Goal: Task Accomplishment & Management: Manage account settings

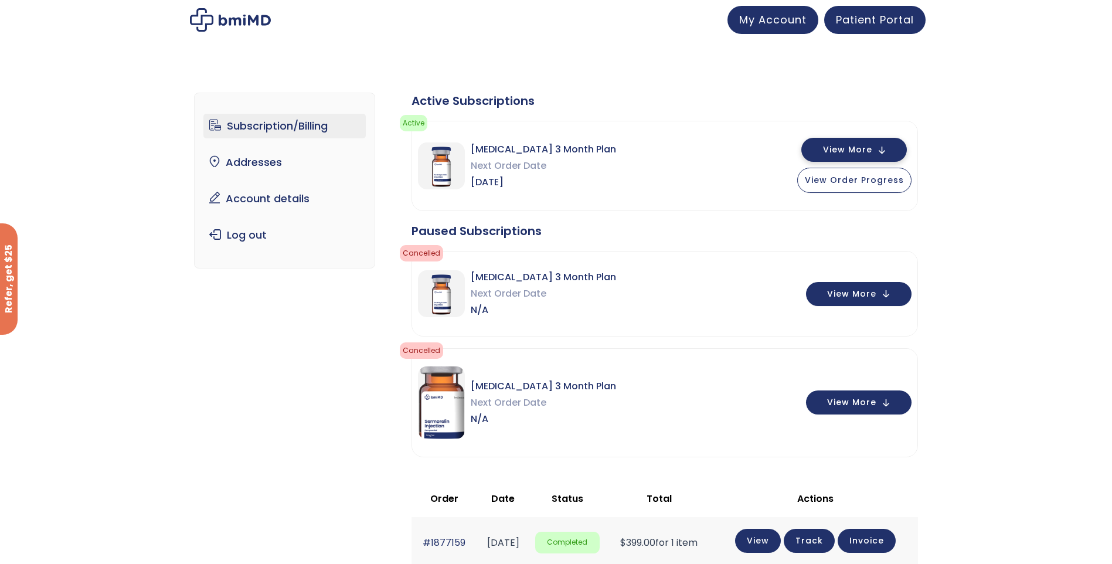
click at [871, 151] on span "View More" at bounding box center [847, 150] width 49 height 8
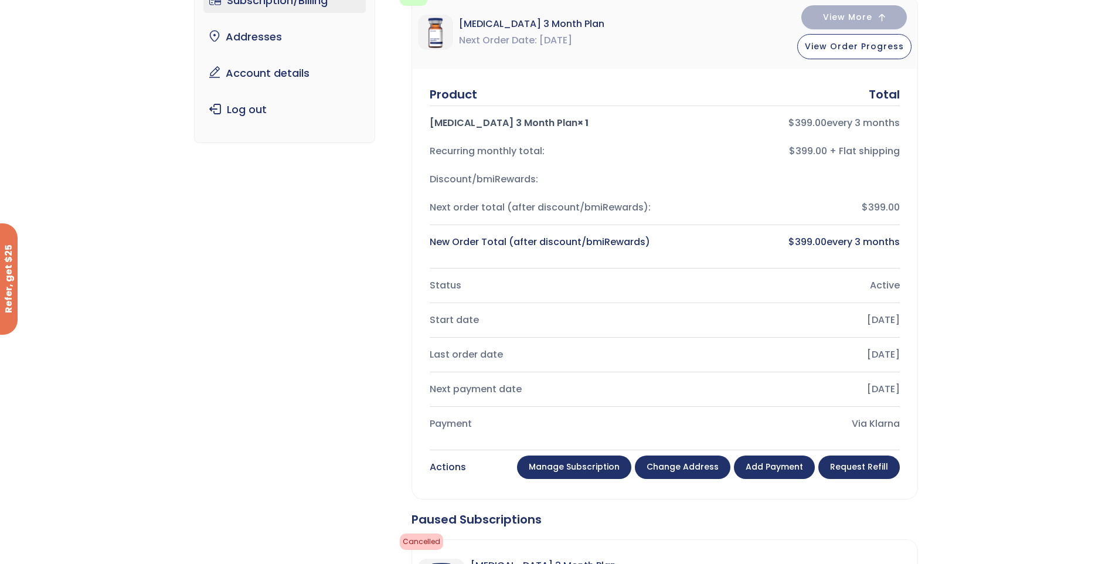
scroll to position [117, 0]
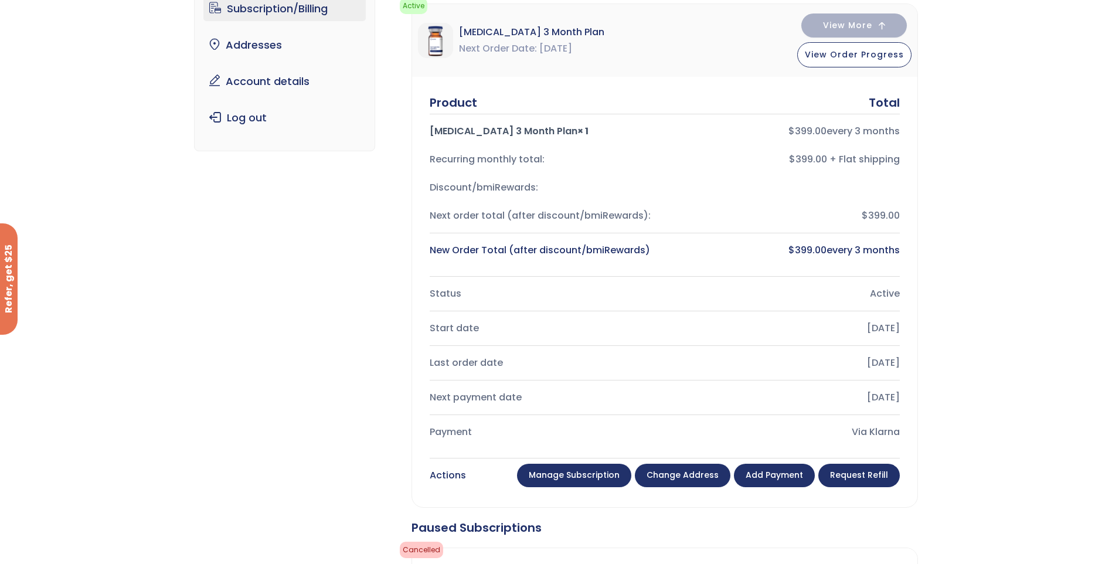
click at [592, 483] on link "Manage Subscription" at bounding box center [574, 474] width 114 height 23
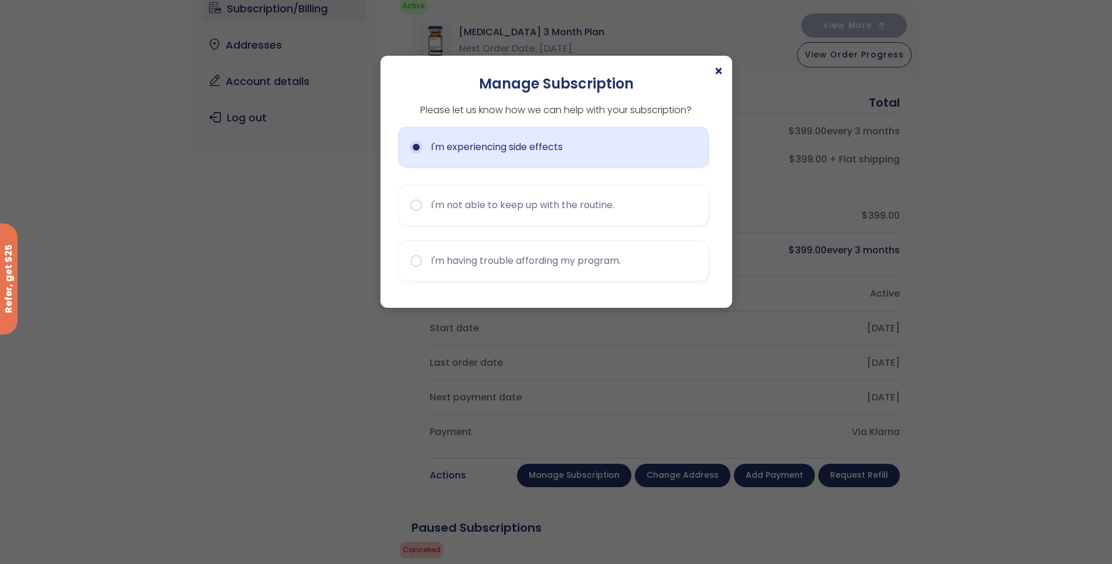
click at [413, 149] on button "I'm experiencing side effects" at bounding box center [553, 147] width 311 height 41
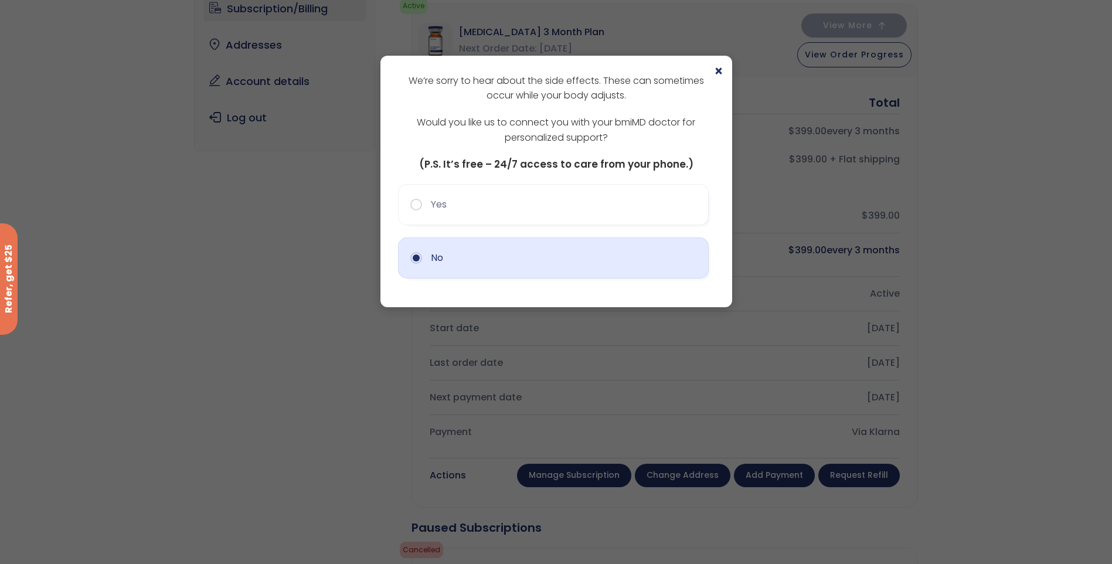
click at [462, 272] on button "No" at bounding box center [553, 257] width 311 height 41
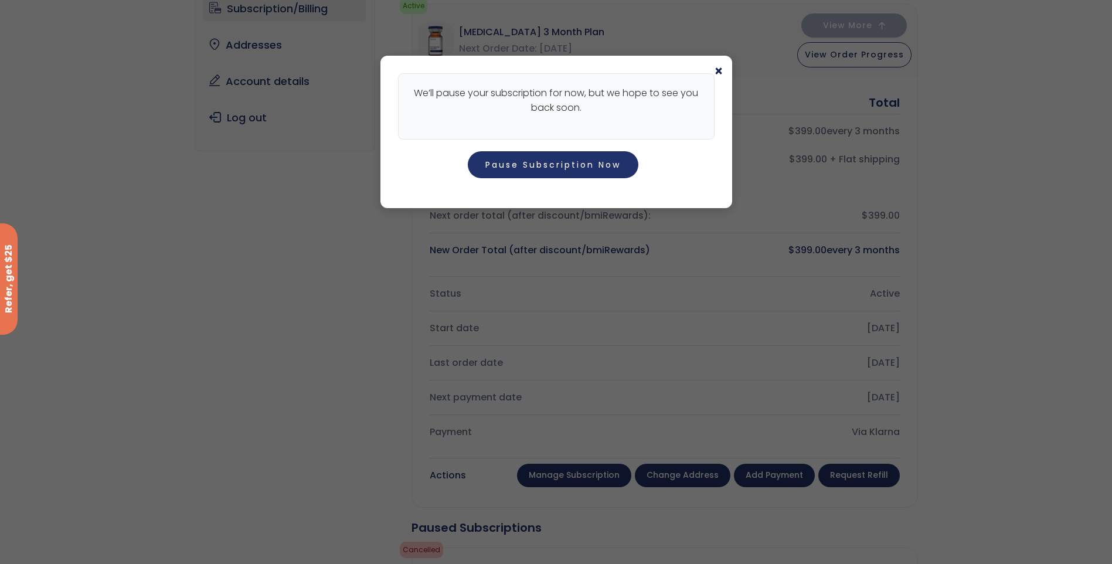
click at [719, 71] on span "×" at bounding box center [718, 71] width 9 height 14
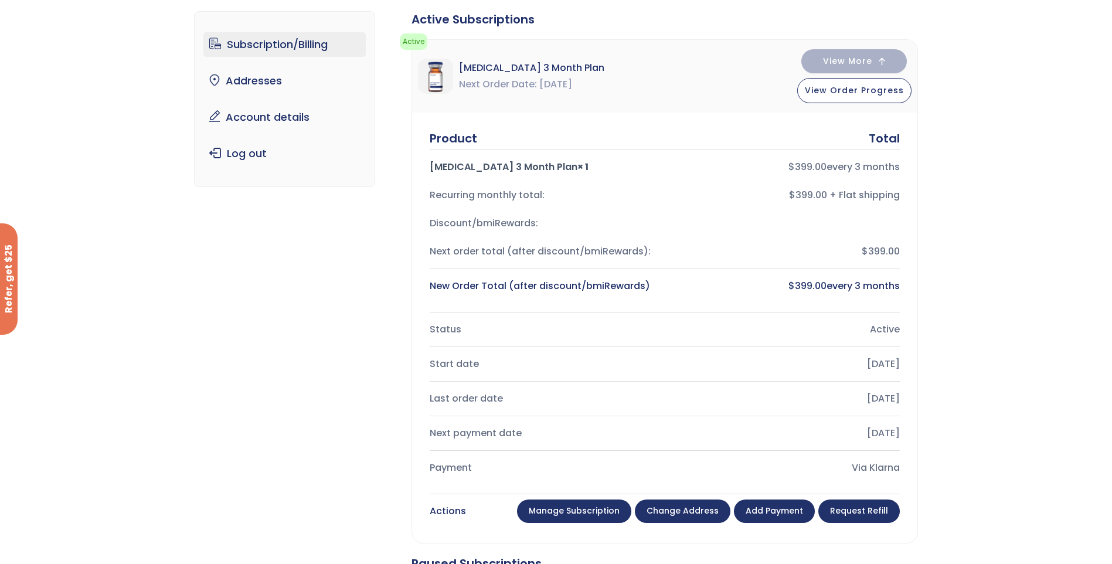
scroll to position [0, 0]
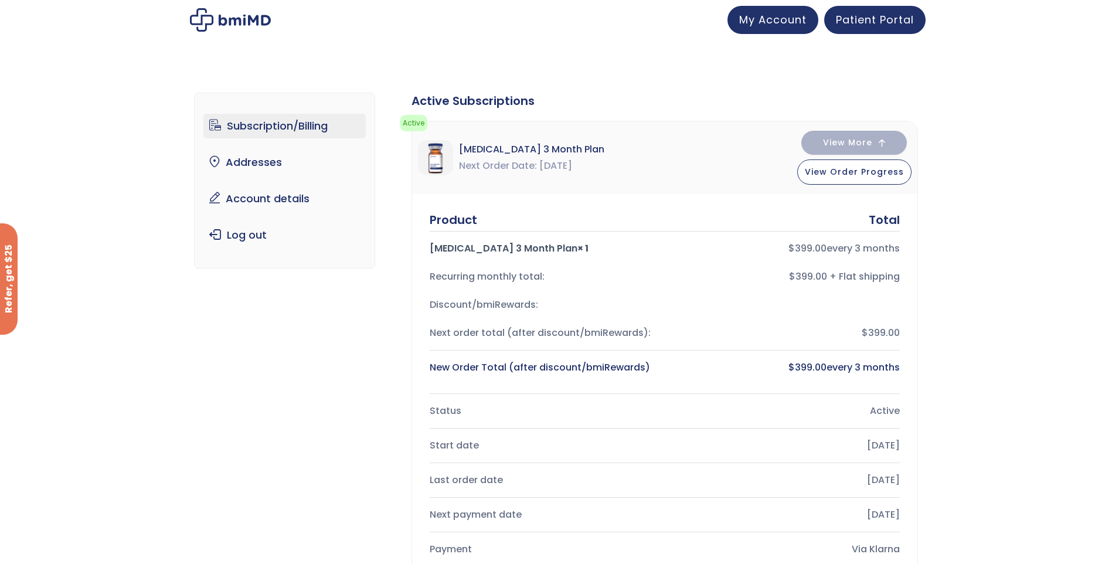
click at [255, 121] on link "Subscription/Billing" at bounding box center [284, 126] width 162 height 25
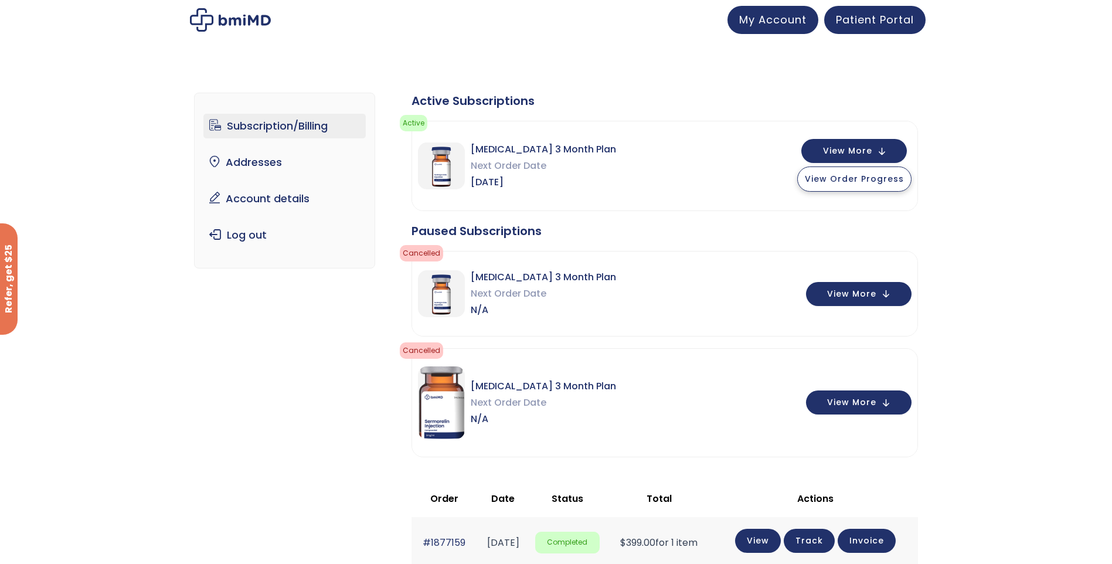
click at [863, 181] on span "View Order Progress" at bounding box center [854, 179] width 99 height 12
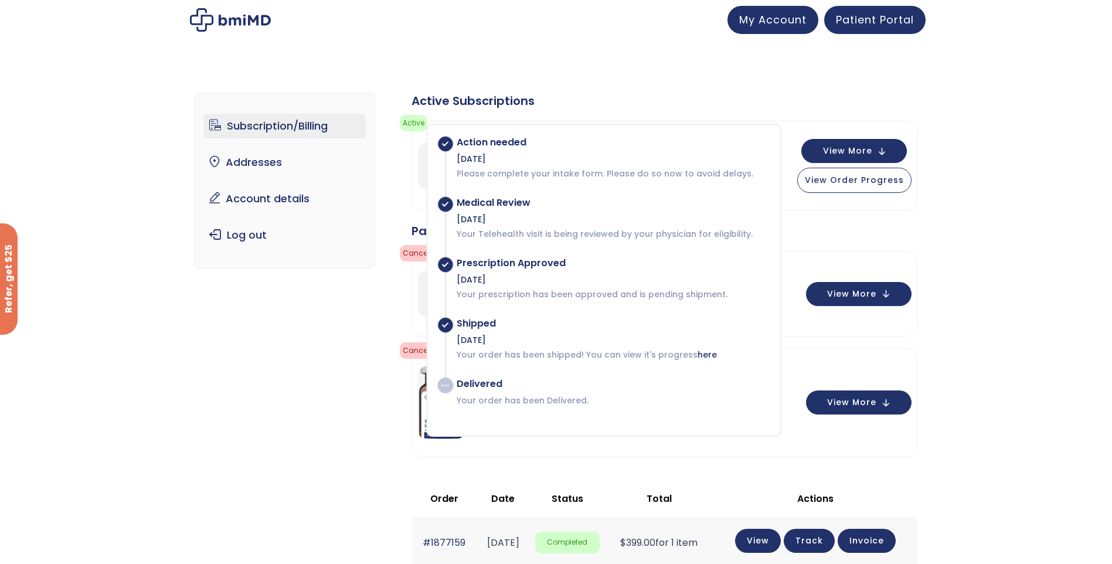
click at [978, 160] on div "Subscription/Billing bmiRewards Addresses Account details Submit a Review Log o…" at bounding box center [556, 493] width 1112 height 848
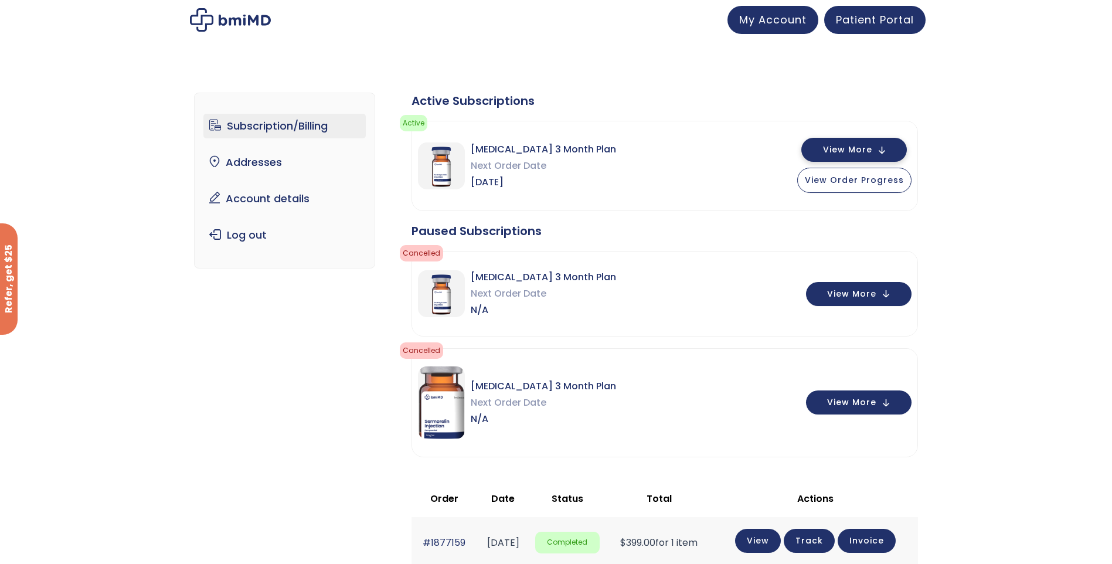
click at [864, 149] on span "View More" at bounding box center [847, 150] width 49 height 8
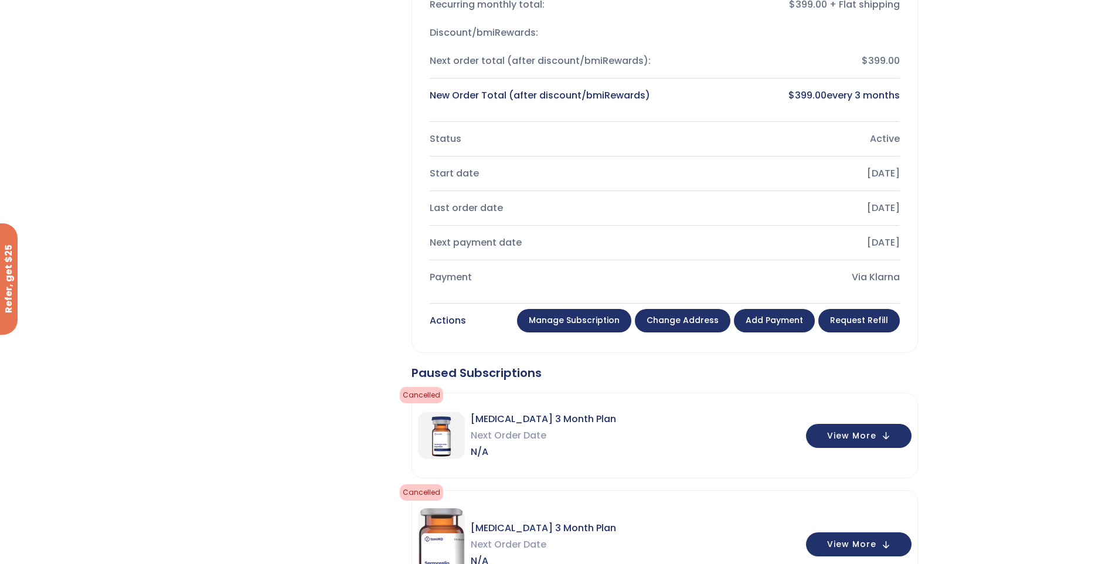
scroll to position [234, 0]
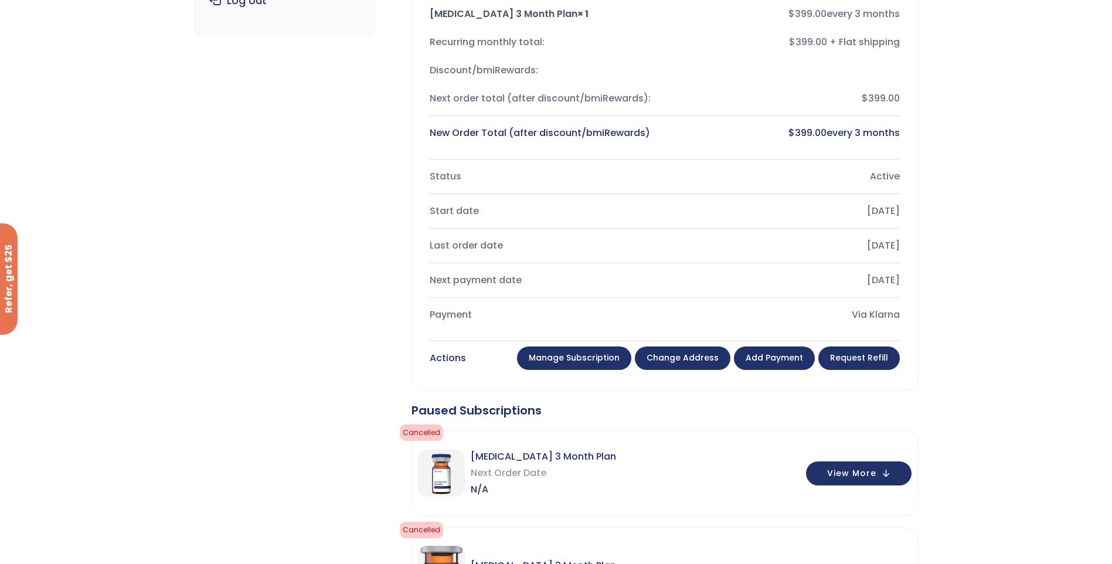
click at [603, 361] on link "Manage Subscription" at bounding box center [574, 357] width 114 height 23
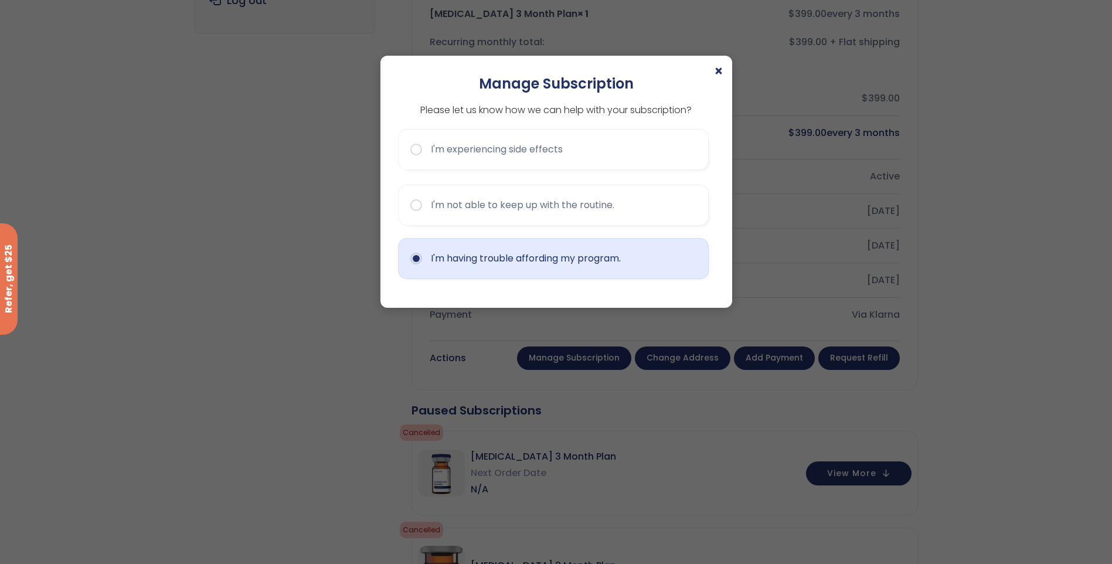
click at [418, 262] on button "I'm having trouble affording my program." at bounding box center [553, 258] width 311 height 41
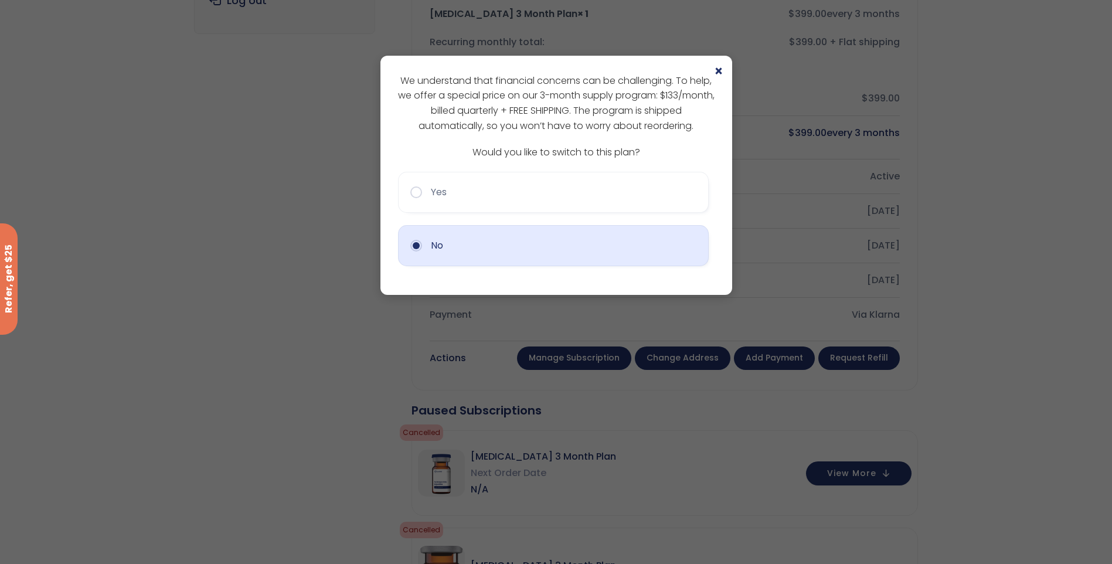
click at [414, 257] on button "No" at bounding box center [553, 245] width 311 height 41
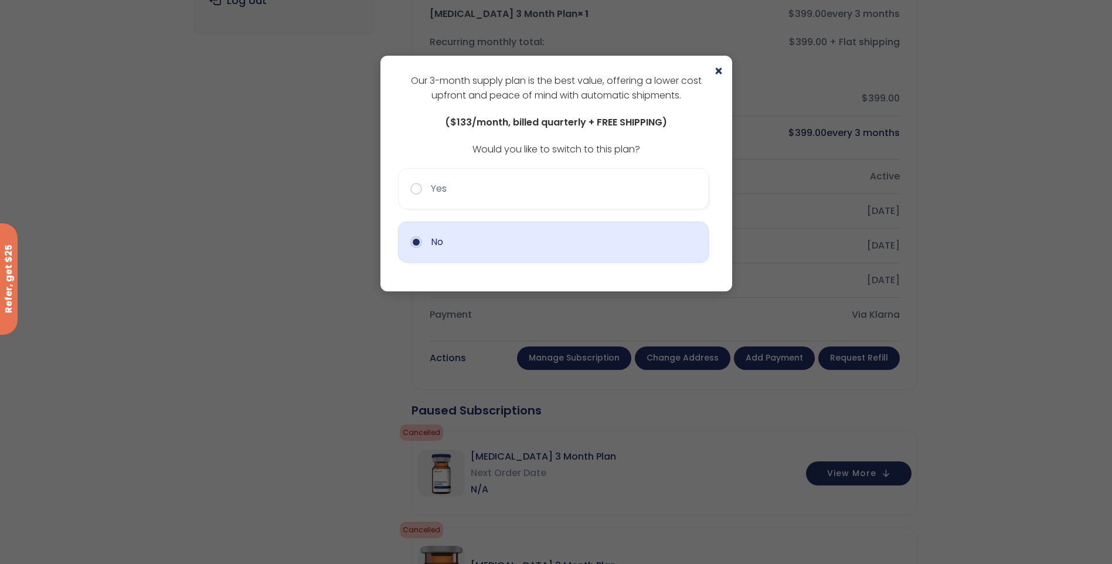
click at [416, 251] on button "No" at bounding box center [553, 241] width 311 height 41
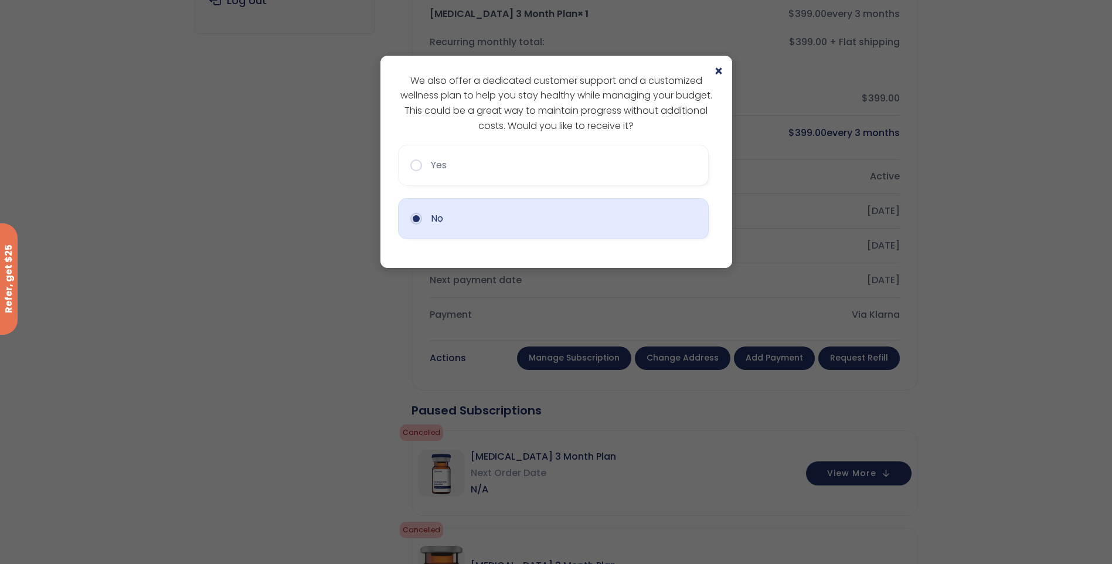
click at [414, 218] on button "No" at bounding box center [553, 218] width 311 height 41
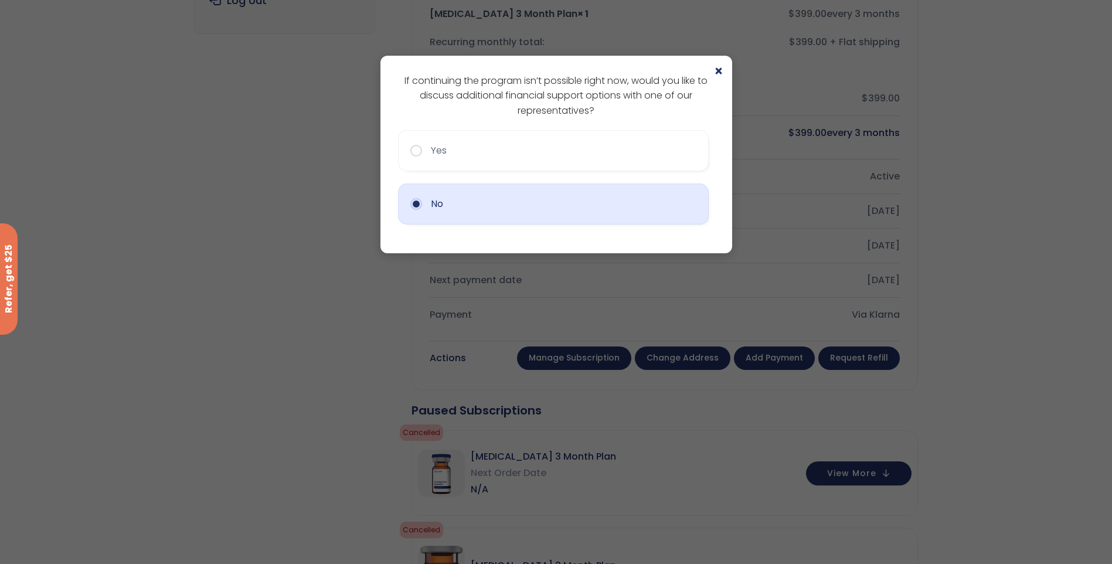
click at [427, 215] on button "No" at bounding box center [553, 203] width 311 height 41
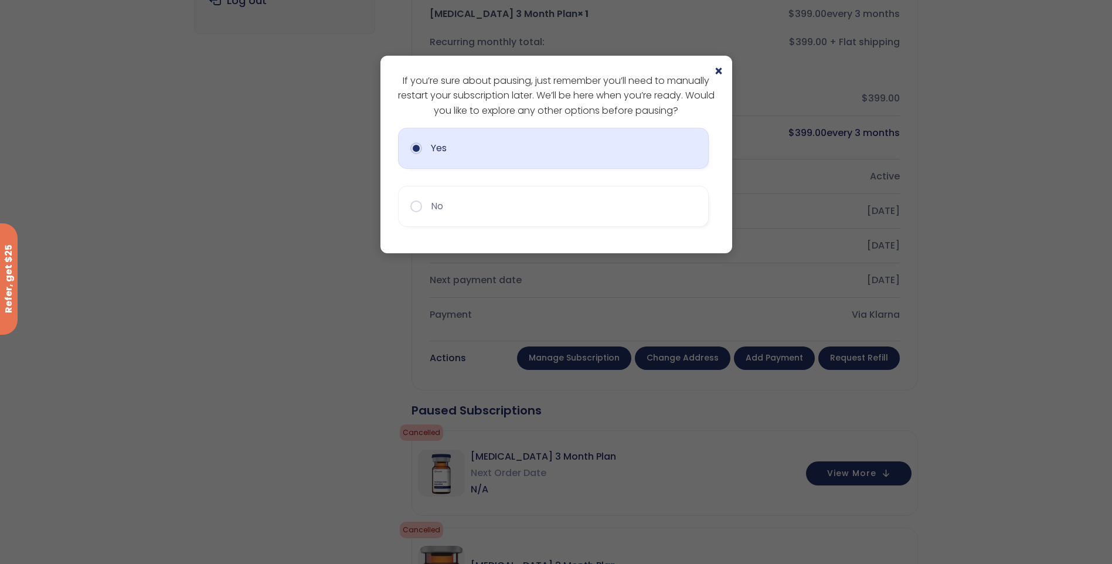
click at [448, 153] on button "Yes" at bounding box center [553, 148] width 311 height 41
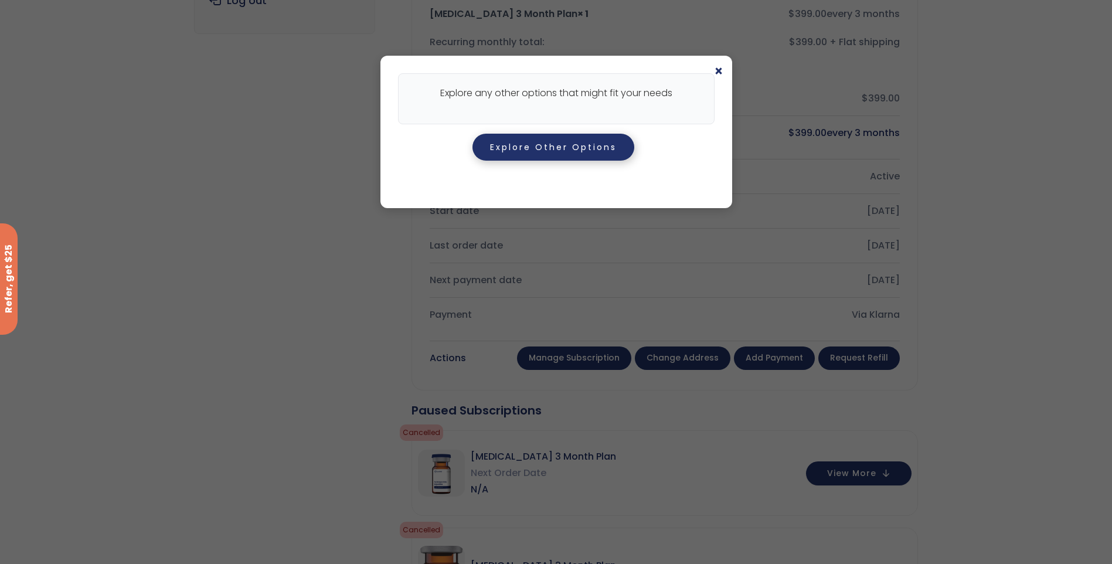
click at [561, 147] on button "Explore Other Options" at bounding box center [553, 147] width 162 height 27
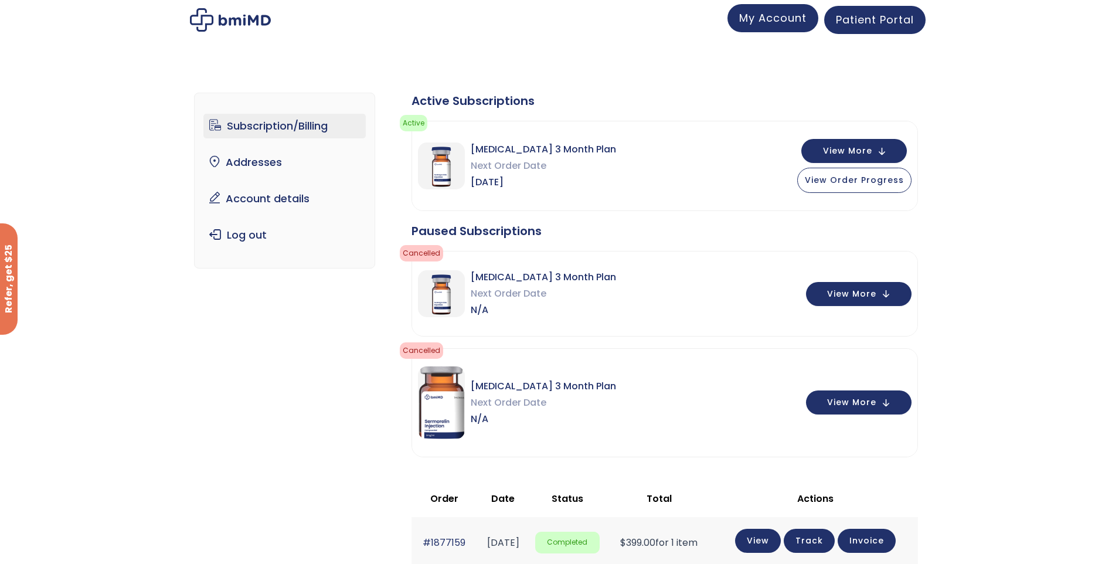
click at [803, 19] on span "My Account" at bounding box center [772, 18] width 67 height 15
click at [865, 179] on span "View Order Progress" at bounding box center [854, 179] width 99 height 12
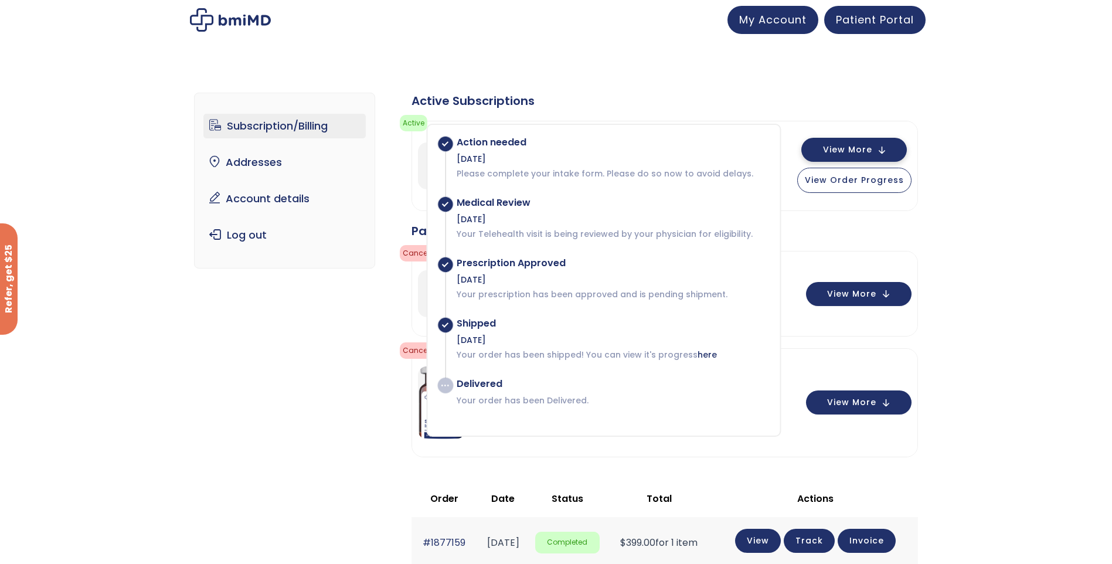
click at [837, 154] on span "View More" at bounding box center [847, 150] width 49 height 8
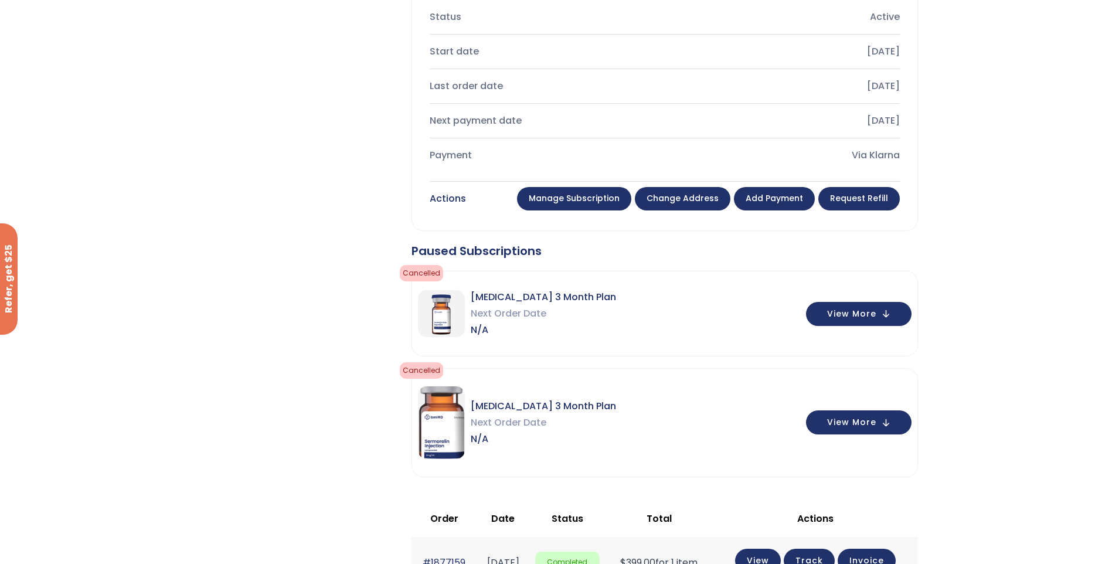
scroll to position [293, 0]
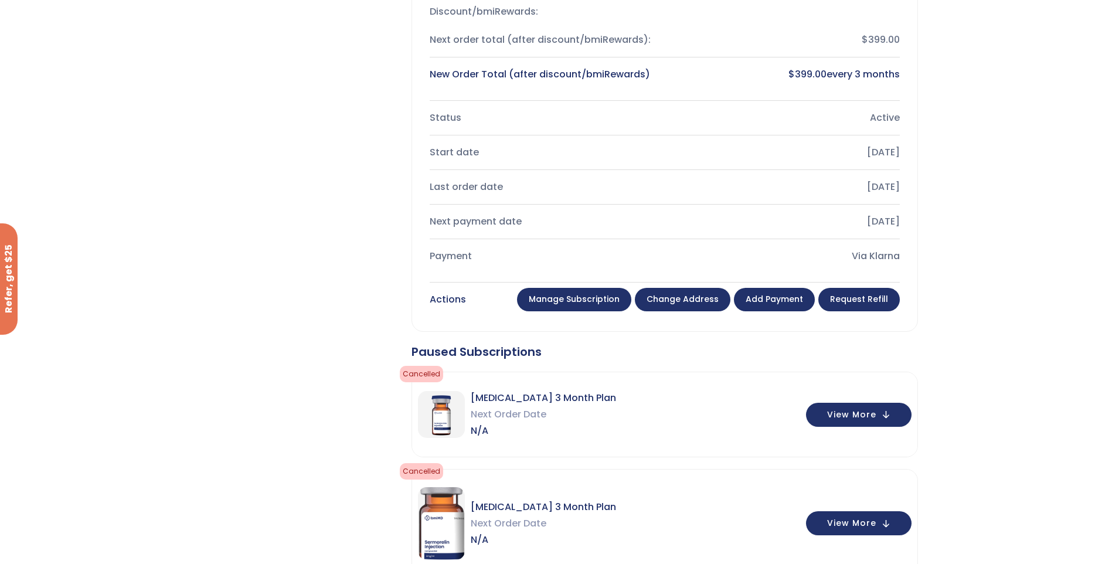
click at [562, 304] on link "Manage Subscription" at bounding box center [574, 299] width 114 height 23
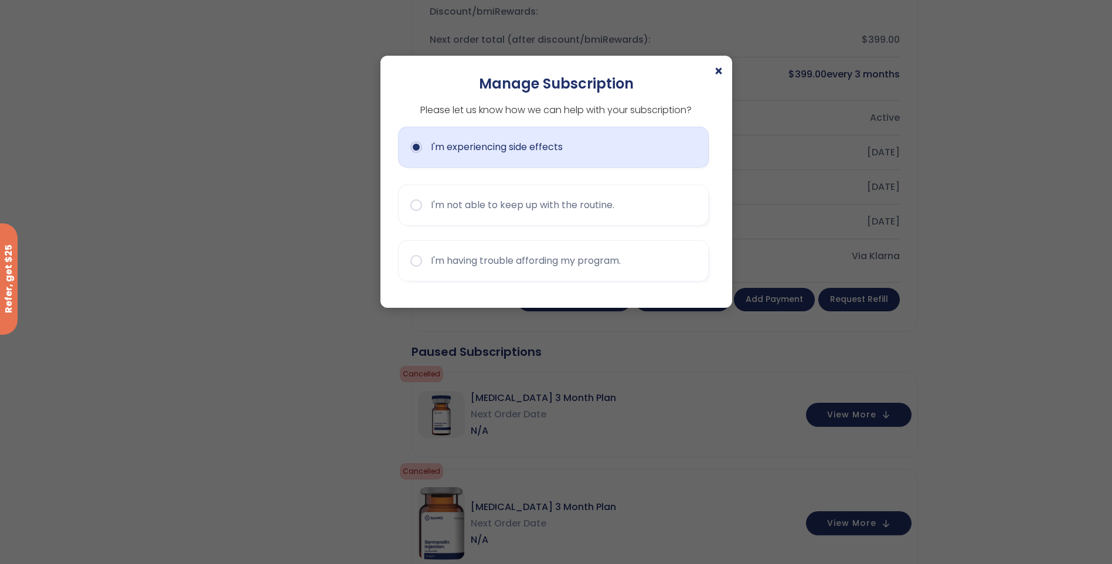
click at [456, 154] on button "I'm experiencing side effects" at bounding box center [553, 147] width 311 height 41
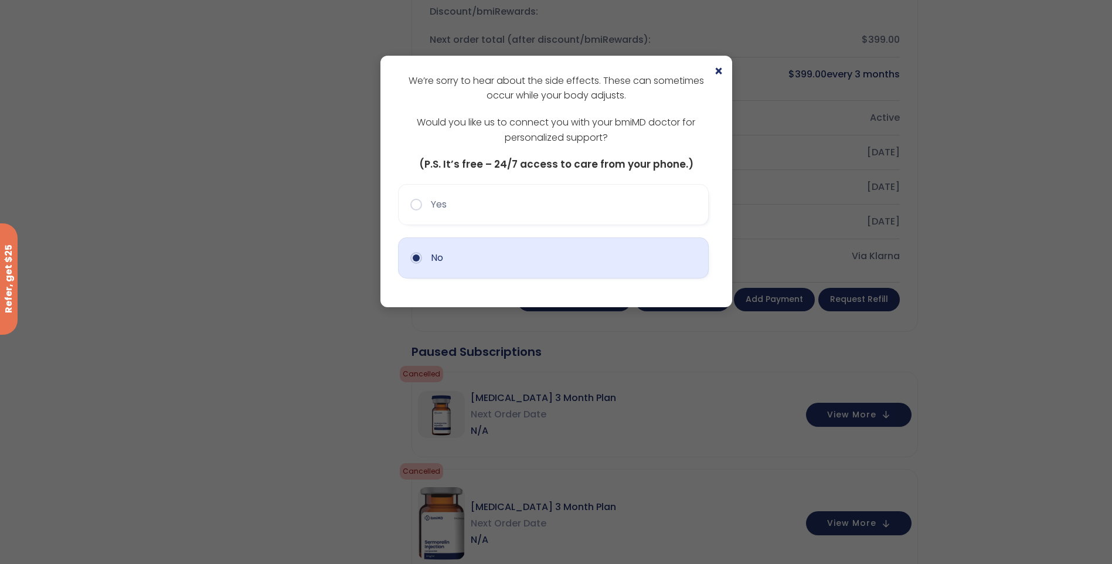
click at [493, 256] on button "No" at bounding box center [553, 257] width 311 height 41
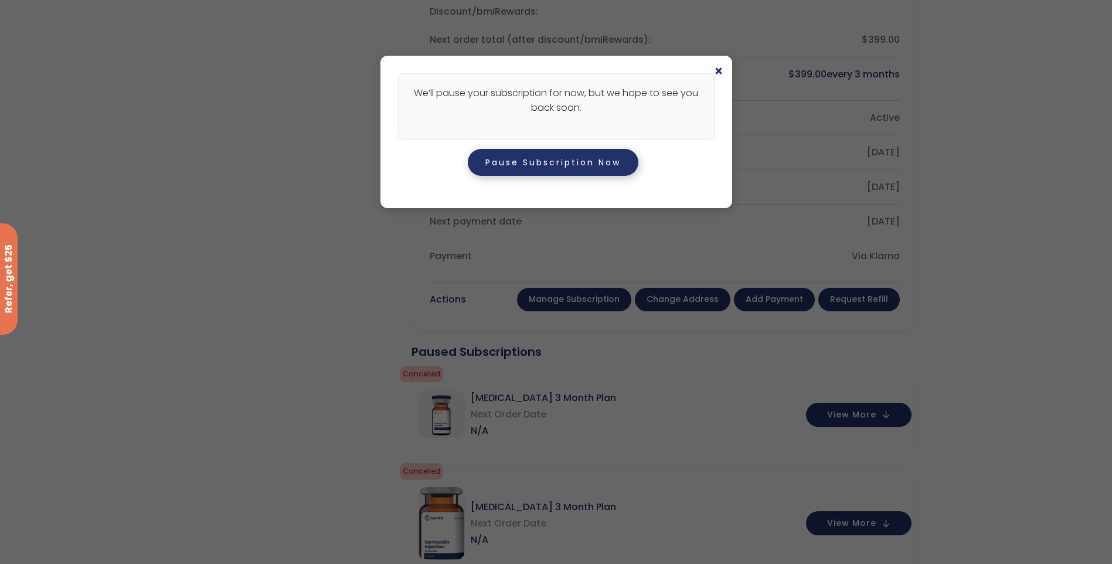
click at [521, 165] on button "Pause Subscription Now" at bounding box center [553, 162] width 171 height 27
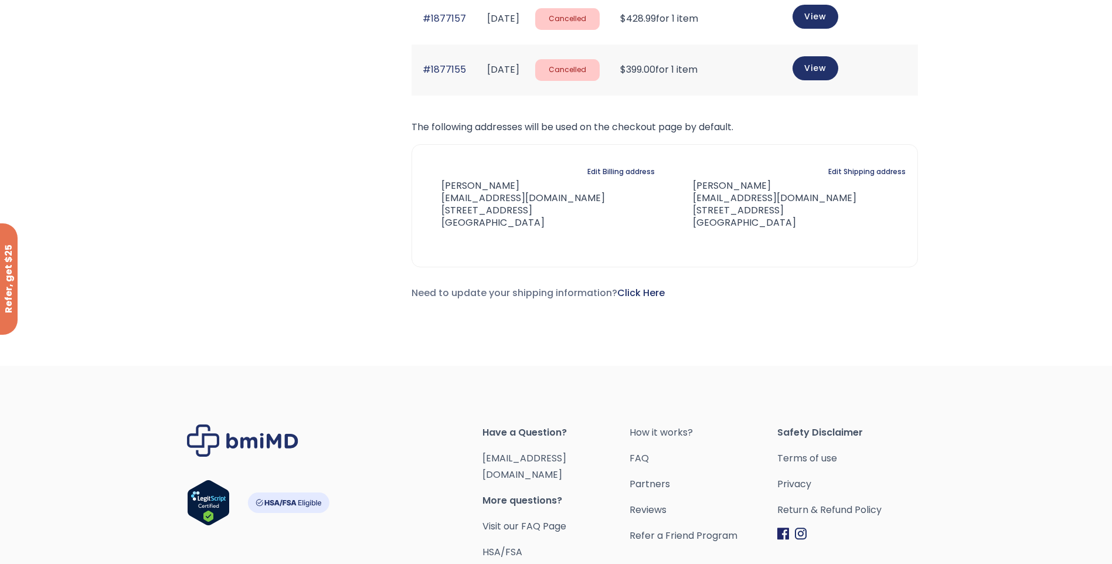
scroll to position [629, 0]
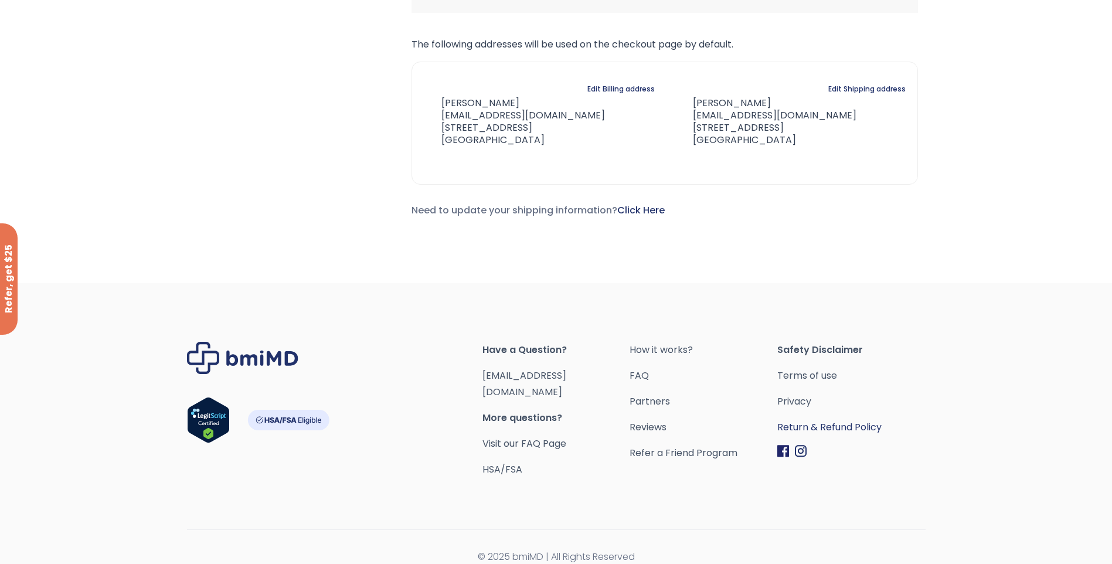
click at [797, 424] on link "Return & Refund Policy" at bounding box center [851, 427] width 148 height 16
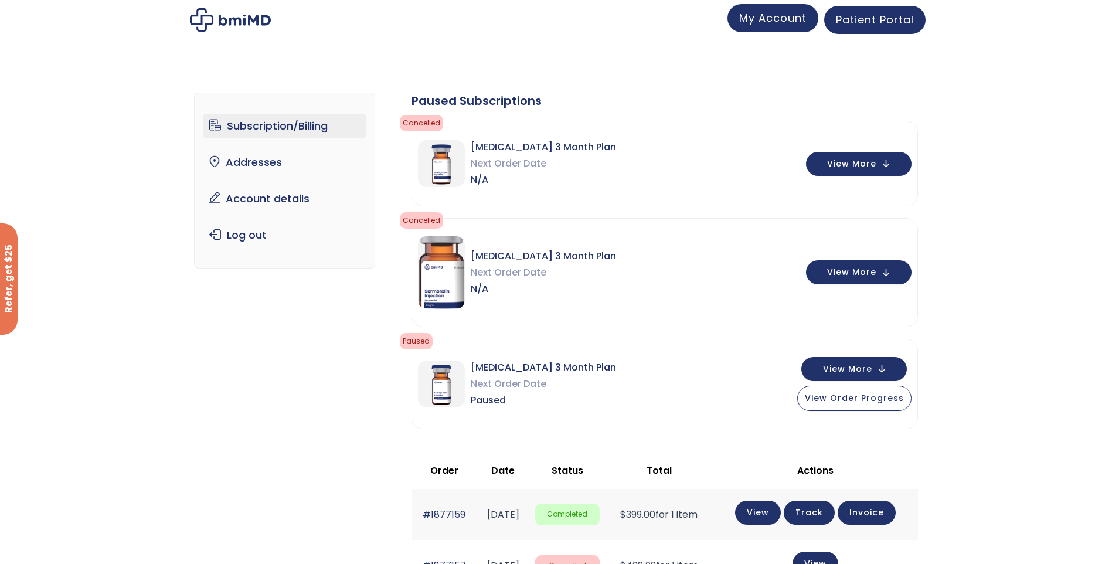
click at [755, 22] on span "My Account" at bounding box center [772, 18] width 67 height 15
click at [273, 202] on link "Account details" at bounding box center [284, 198] width 162 height 25
